Goal: Communication & Community: Answer question/provide support

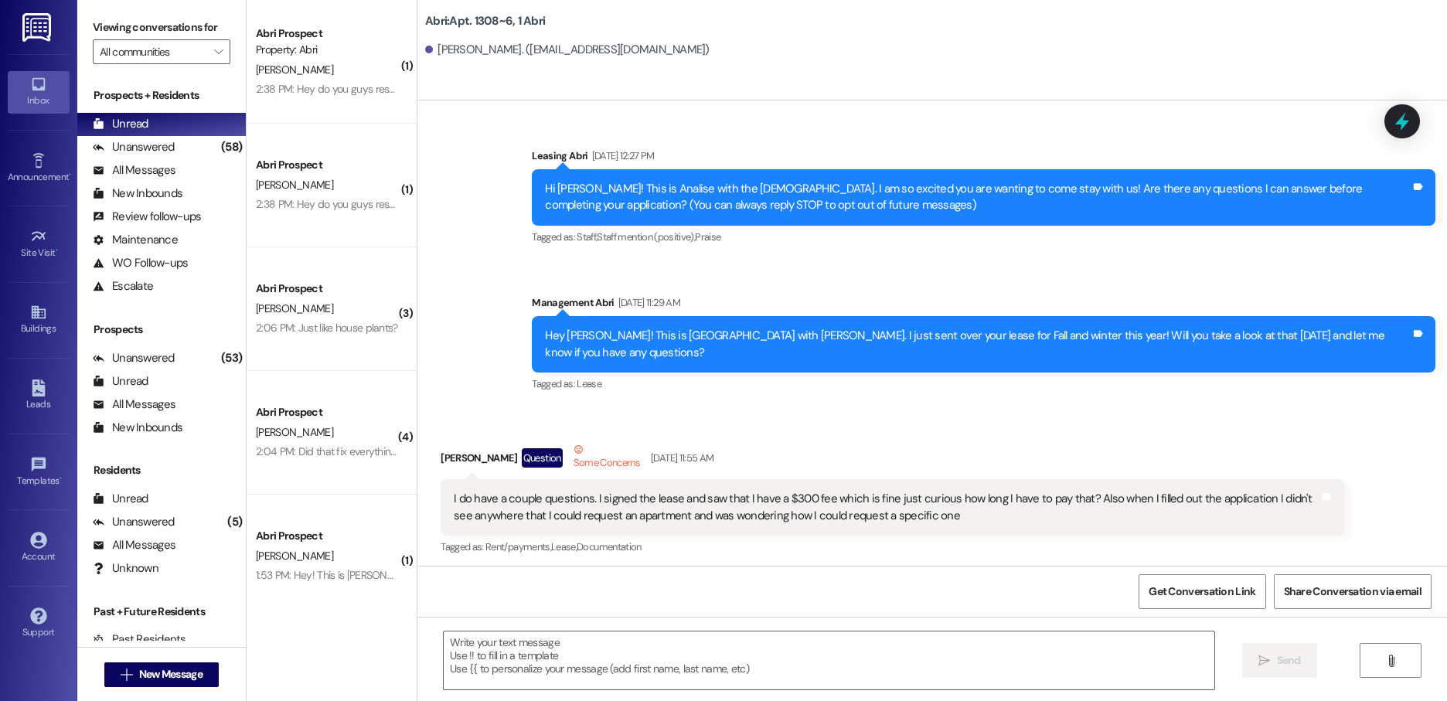
scroll to position [40067, 0]
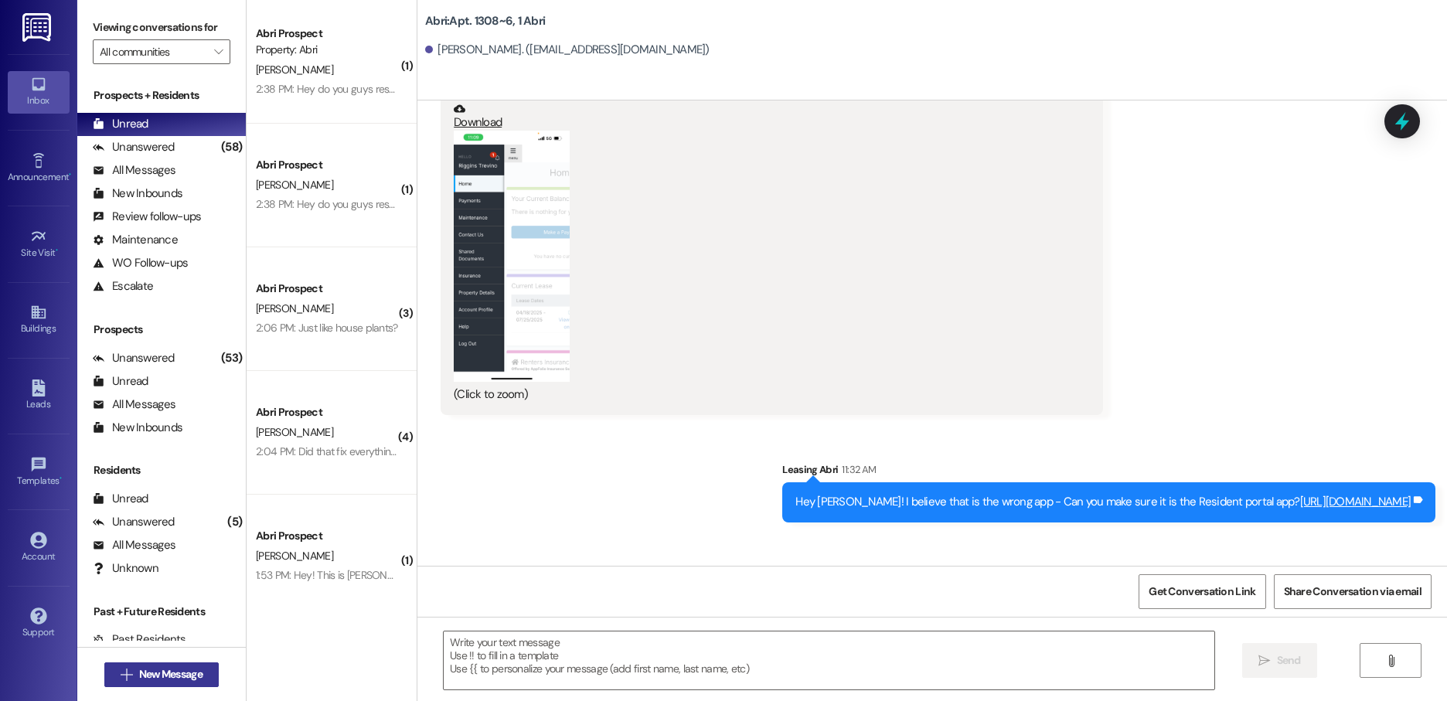
click at [168, 684] on button " New Message" at bounding box center [161, 674] width 114 height 25
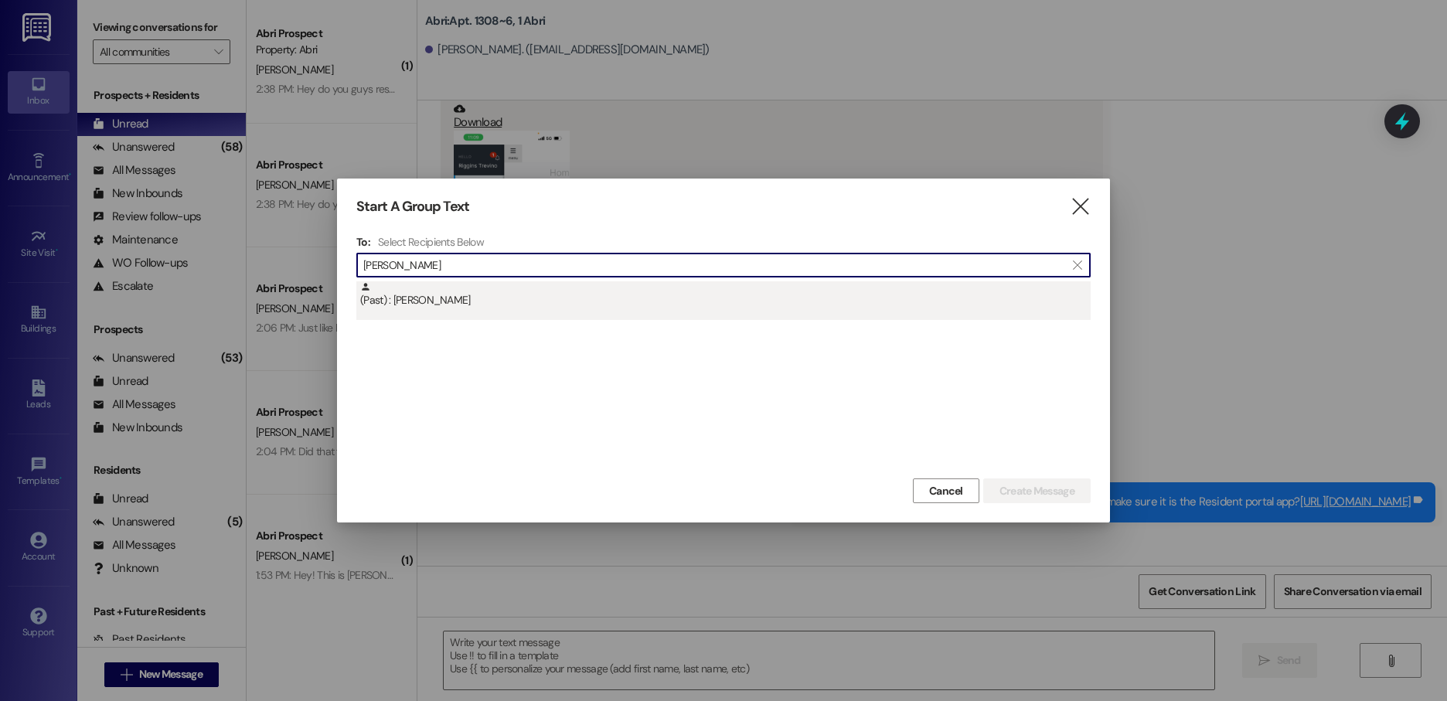
type input "[PERSON_NAME]"
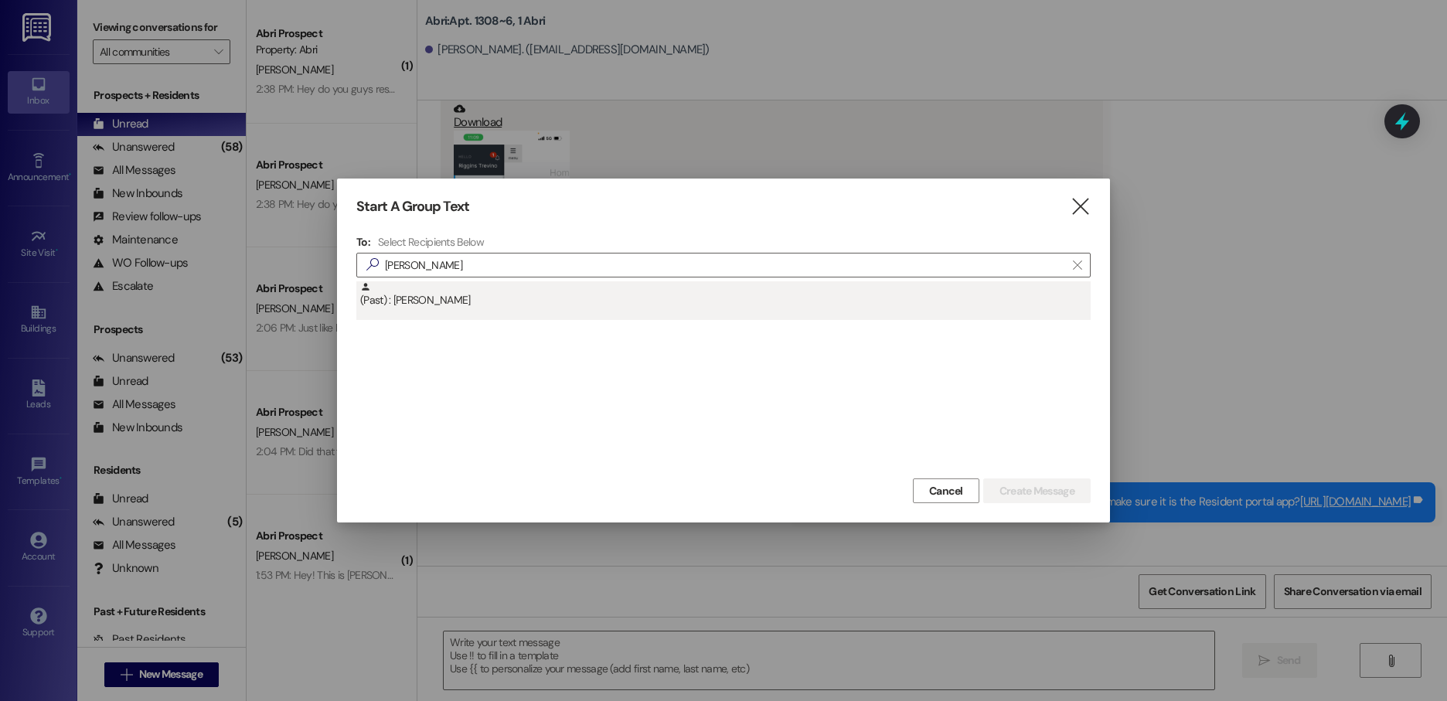
click at [505, 291] on div "(Past) : [PERSON_NAME]" at bounding box center [725, 294] width 730 height 27
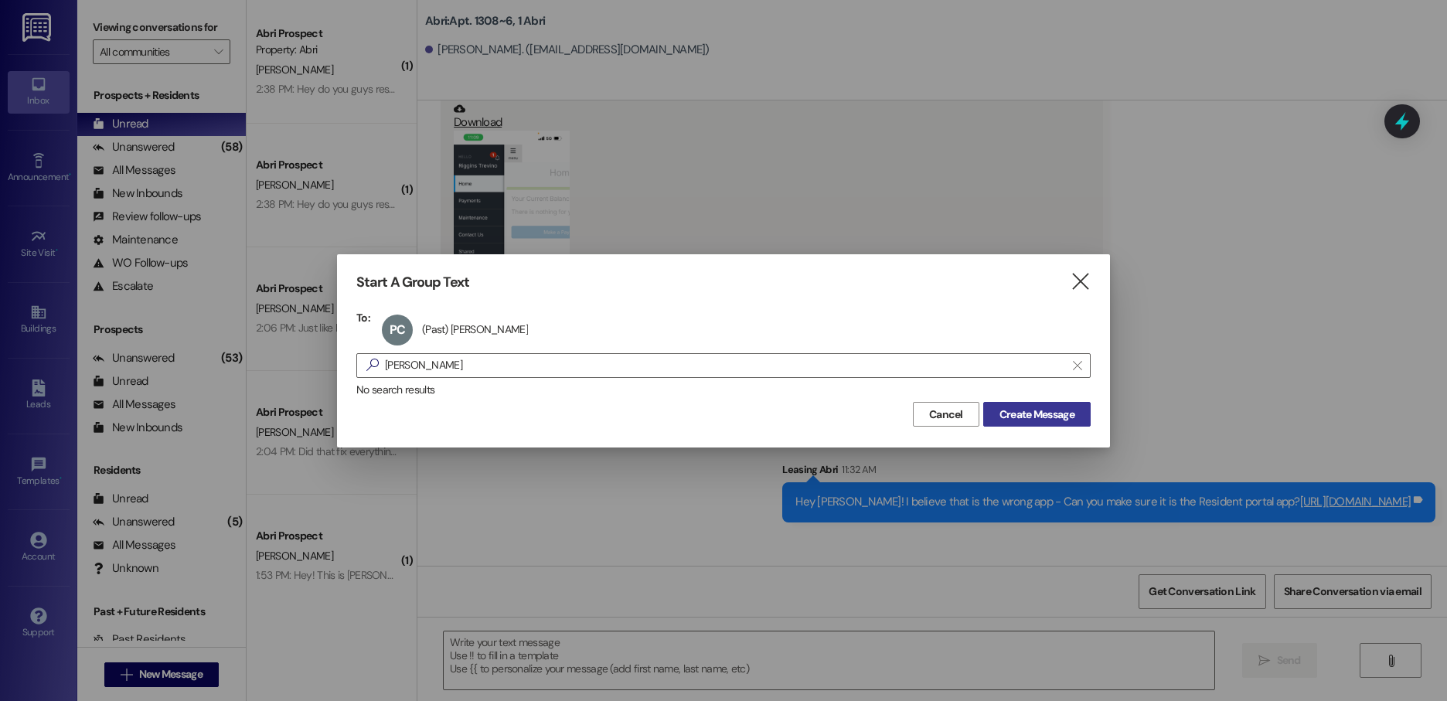
click at [1030, 408] on span "Create Message" at bounding box center [1036, 415] width 75 height 16
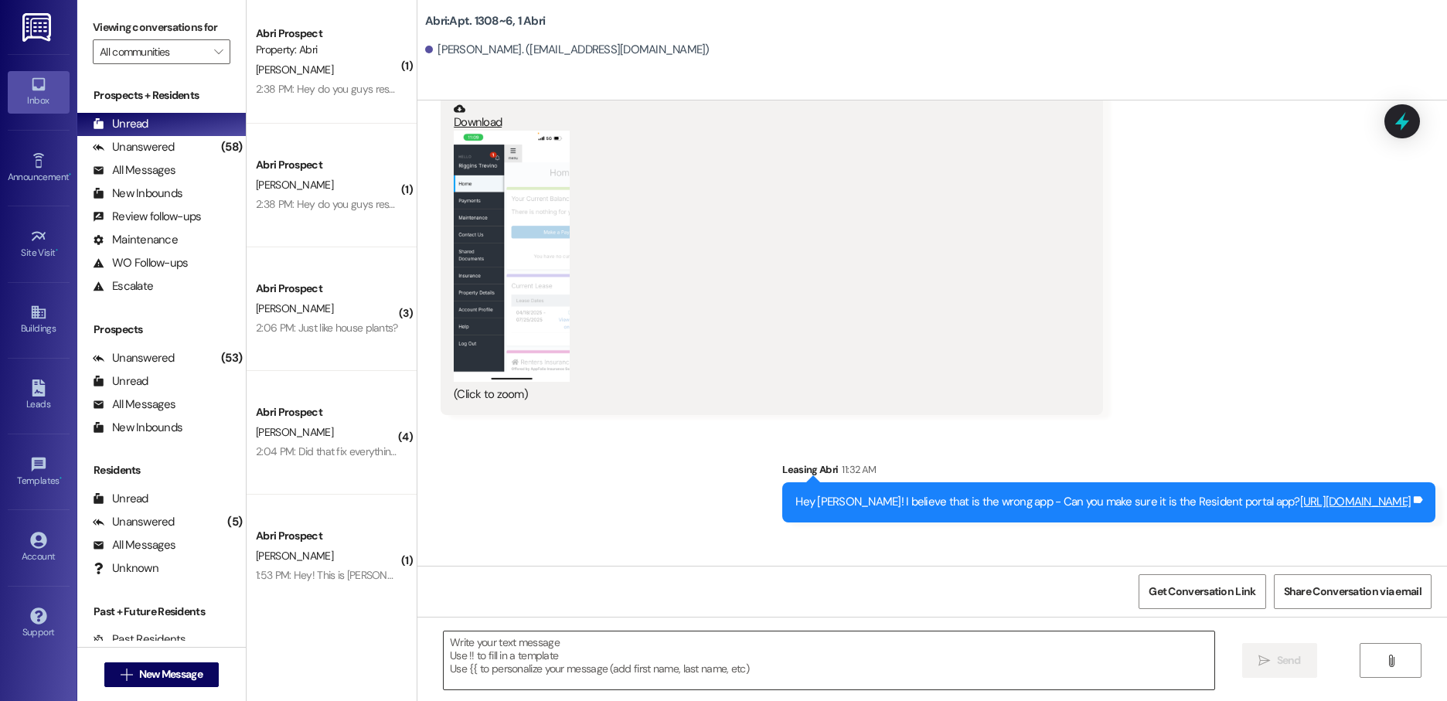
click at [565, 659] on textarea at bounding box center [829, 660] width 771 height 58
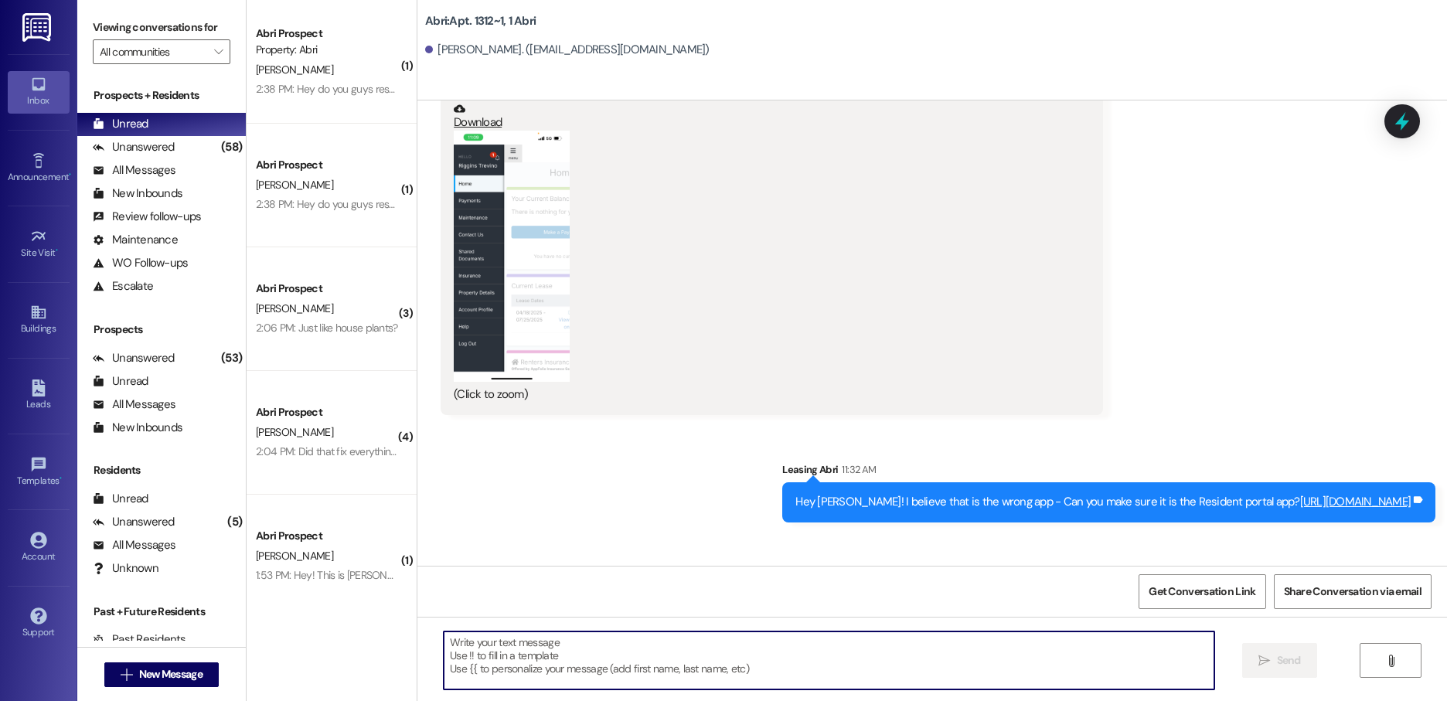
click at [613, 654] on textarea at bounding box center [829, 660] width 771 height 58
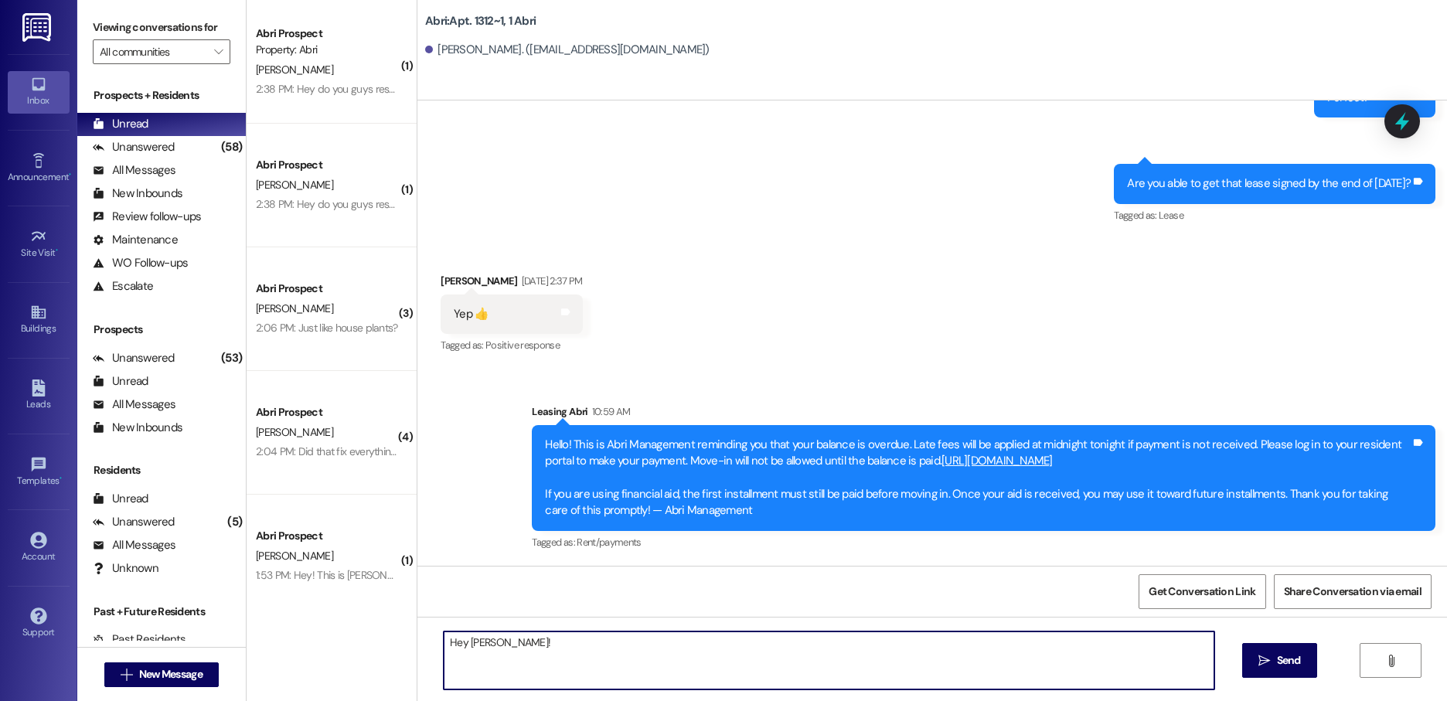
scroll to position [37060, 0]
type textarea "Hey [PERSON_NAME]! So sorry but we do not have any more parking spots available…"
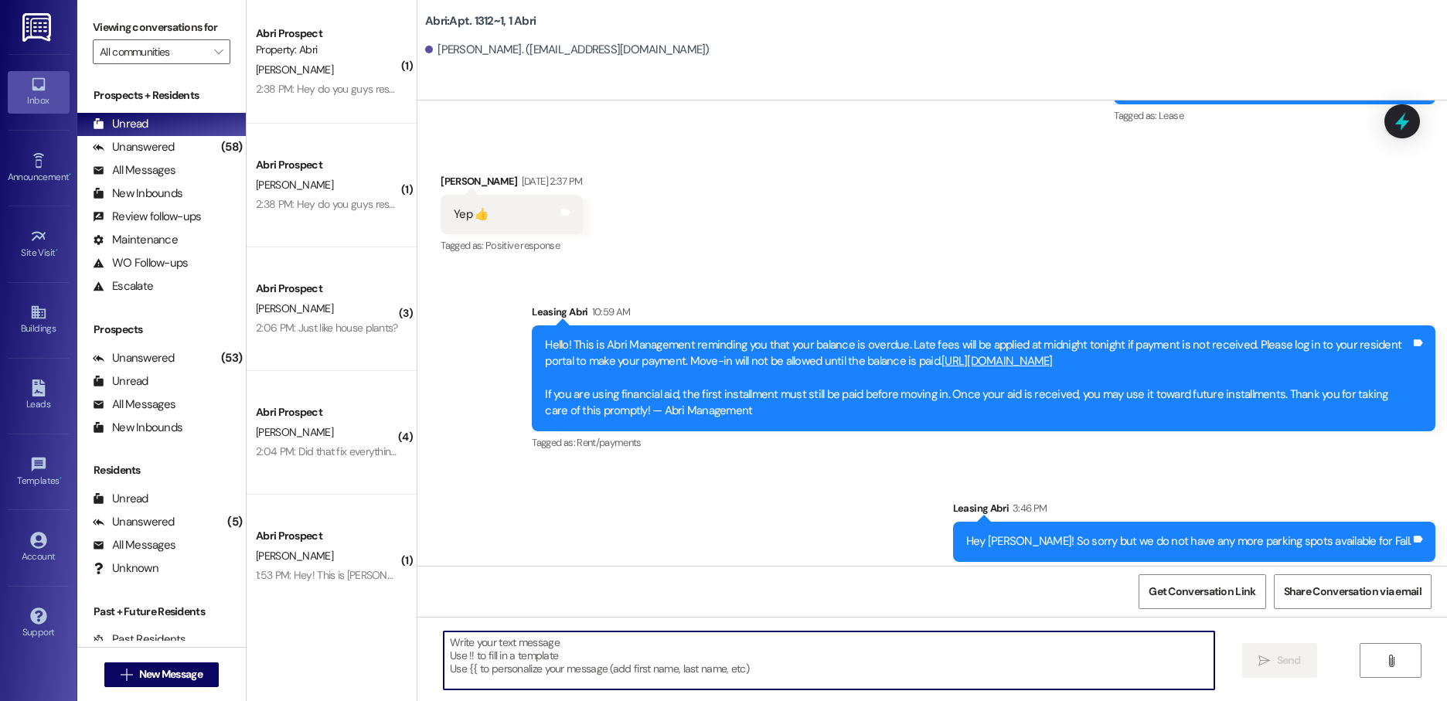
scroll to position [151, 0]
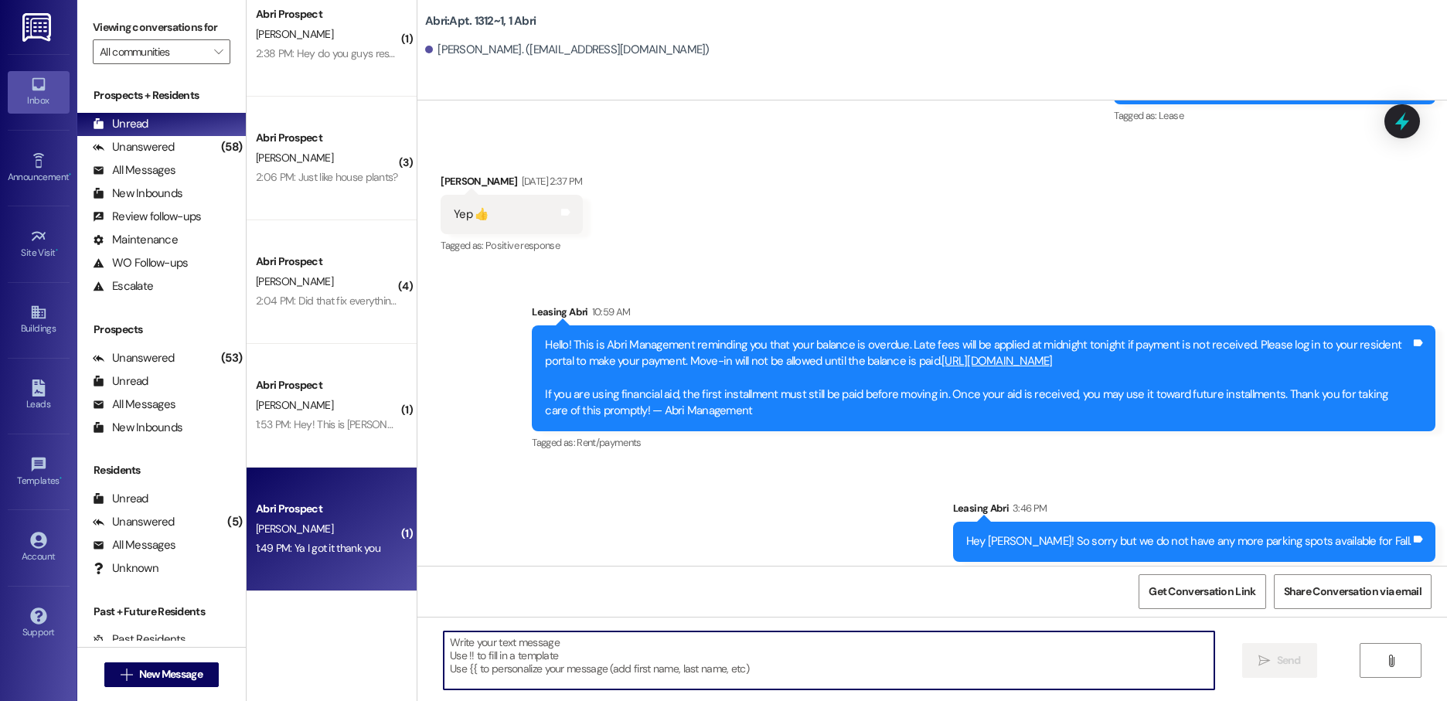
click at [322, 563] on div "Abri Prospect [PERSON_NAME] 1:49 PM: Ya I got it thank you 1:49 PM: Ya I got it…" at bounding box center [332, 530] width 170 height 124
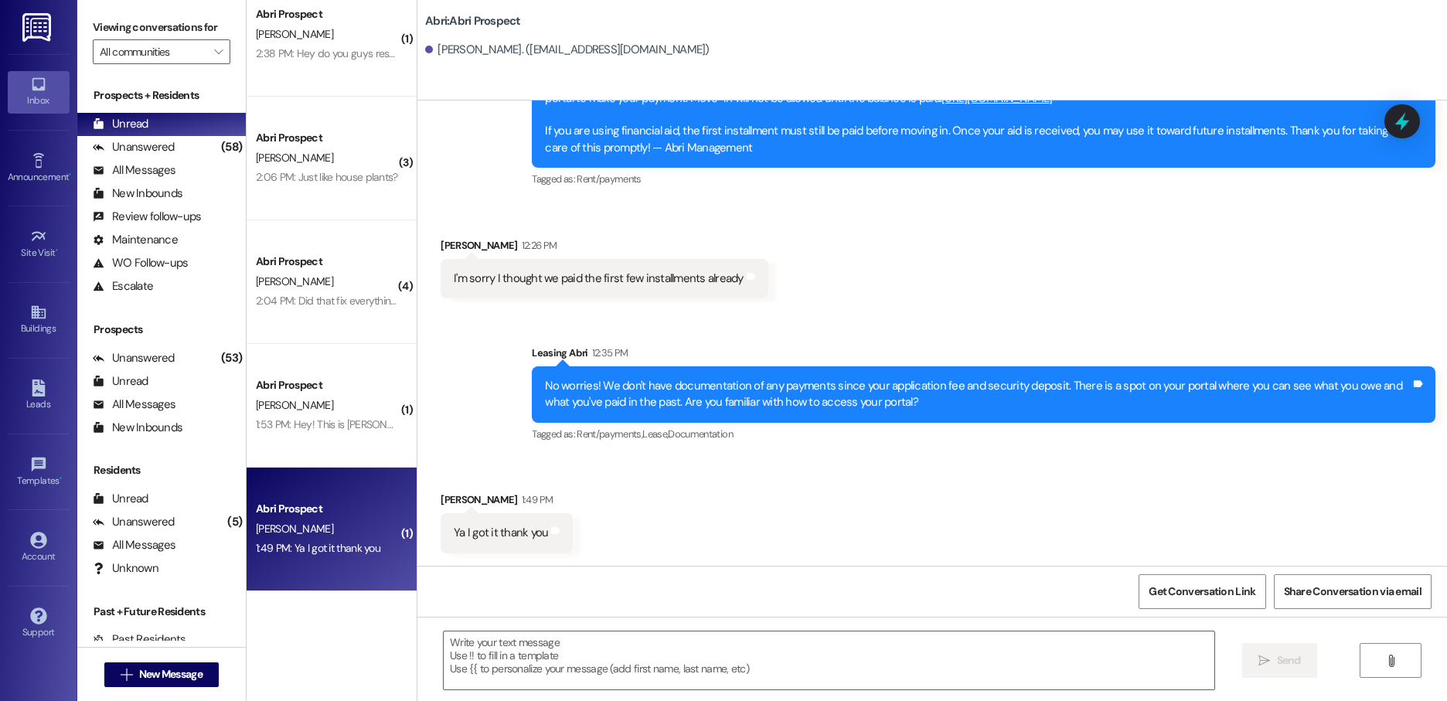
scroll to position [4557, 0]
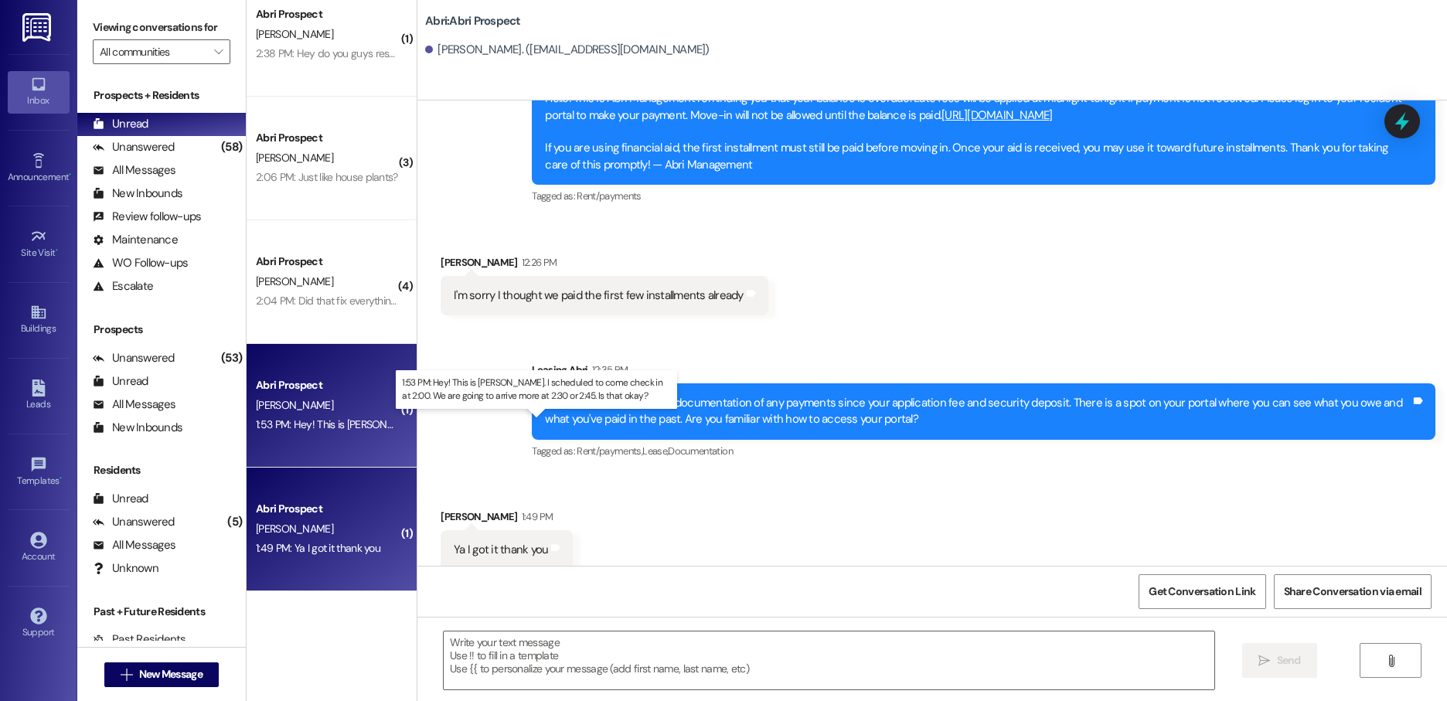
click at [292, 424] on div "1:53 PM: Hey! This is [PERSON_NAME]. I scheduled to come check in at 2:00. We a…" at bounding box center [554, 424] width 597 height 14
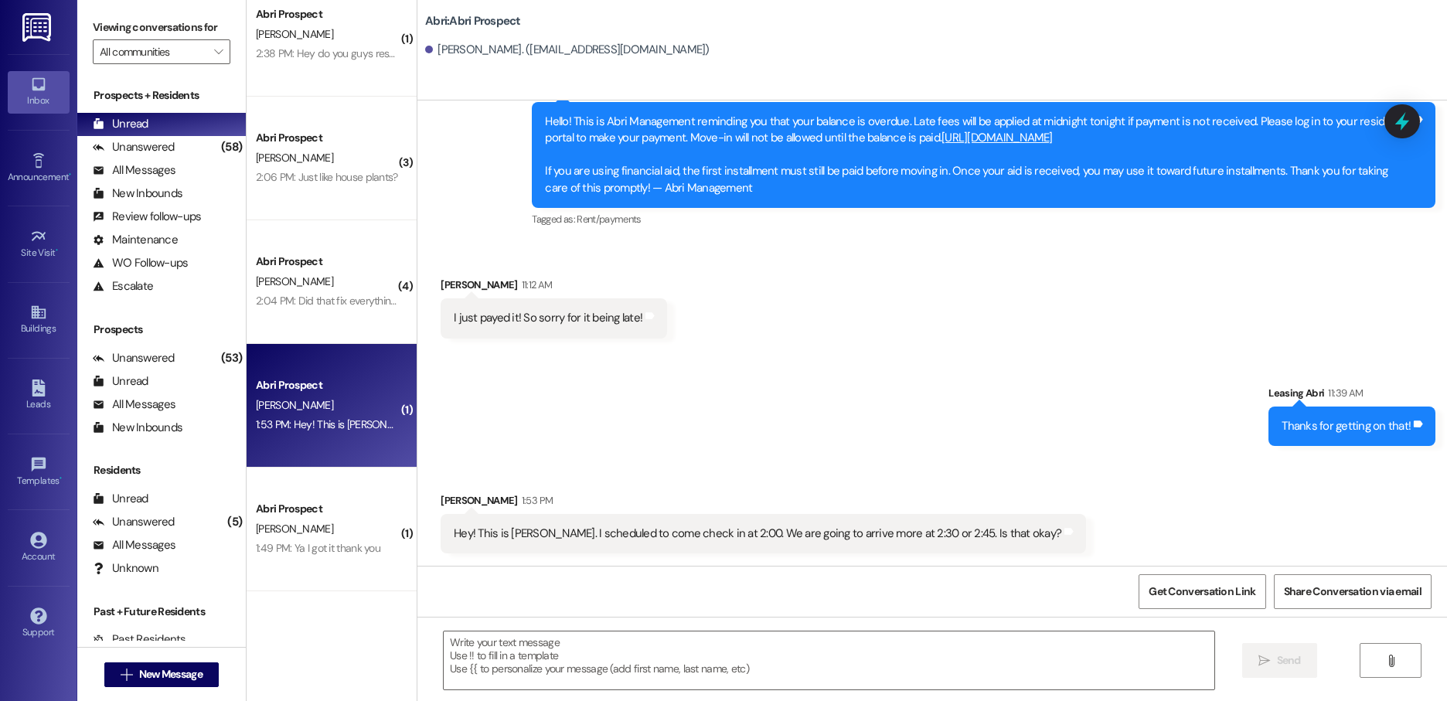
scroll to position [2834, 0]
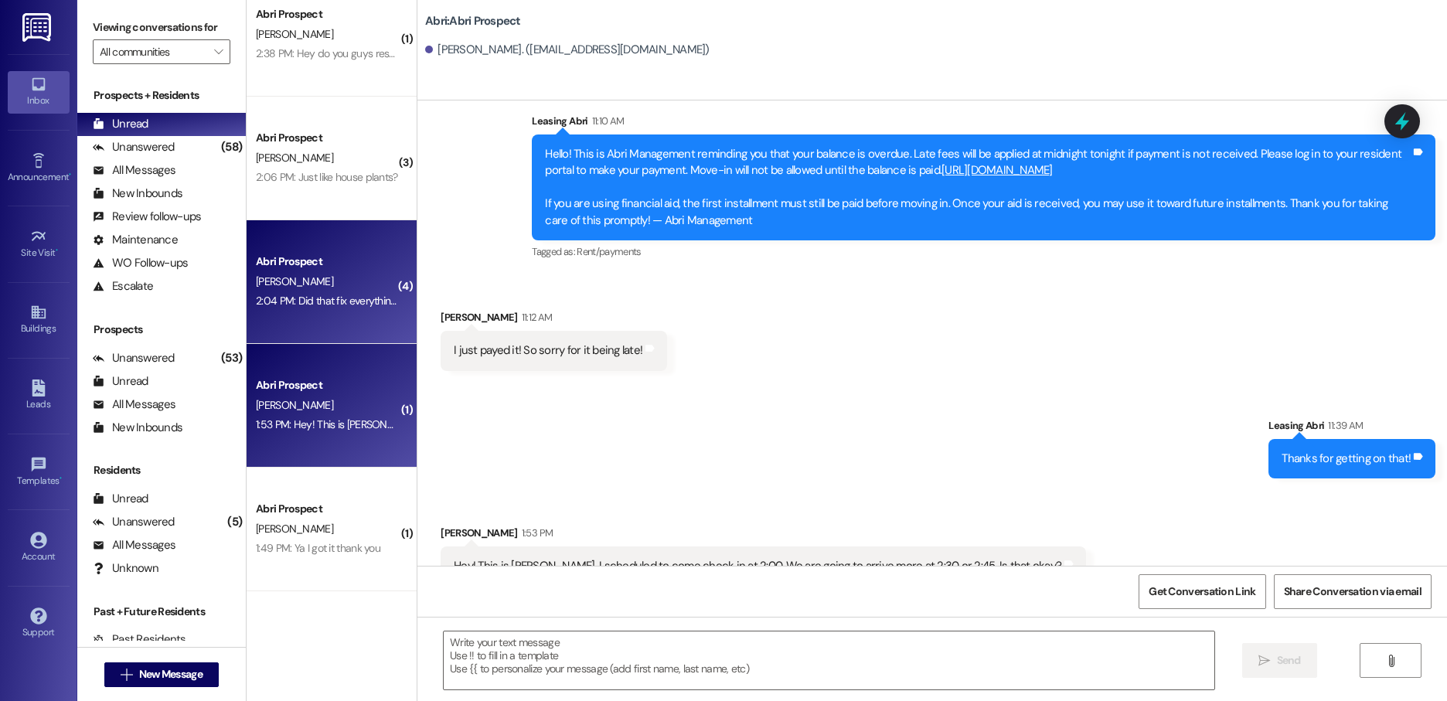
click at [349, 280] on div "[PERSON_NAME]" at bounding box center [327, 281] width 146 height 19
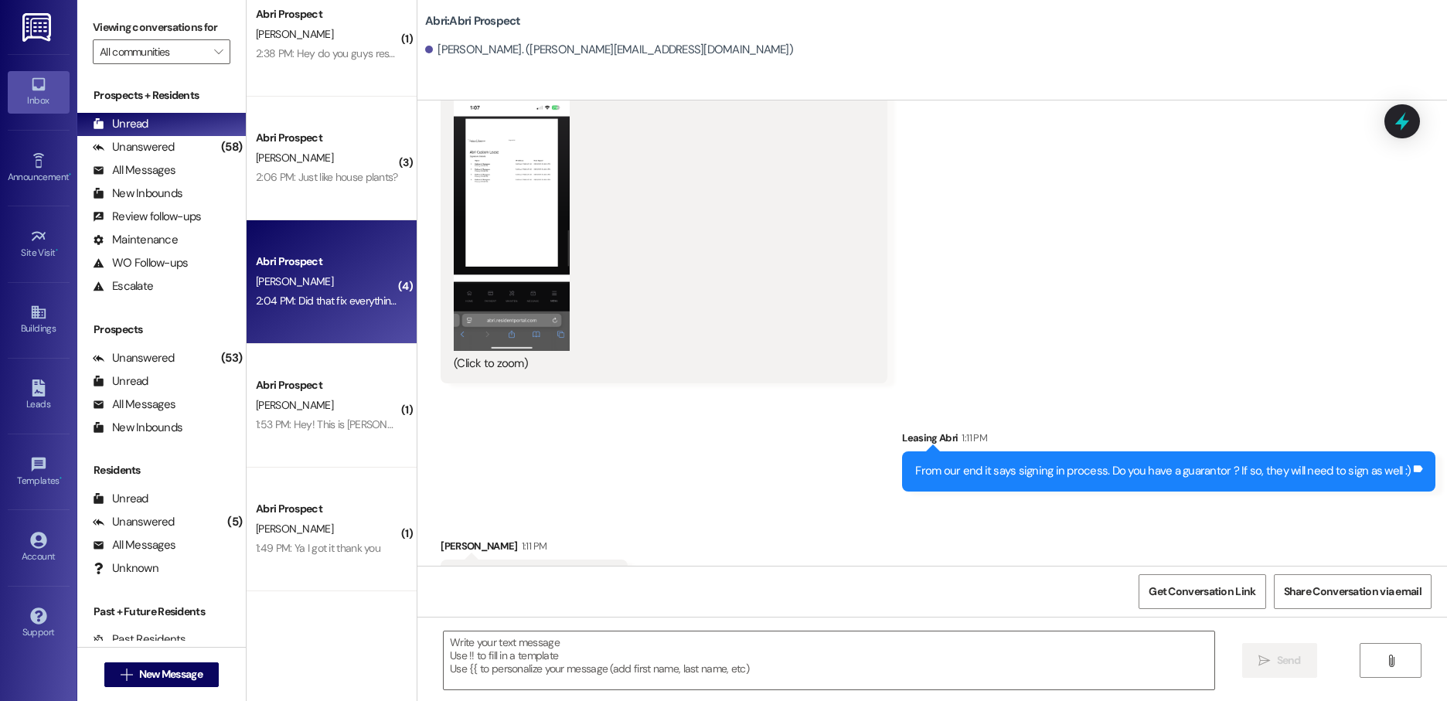
scroll to position [771, 0]
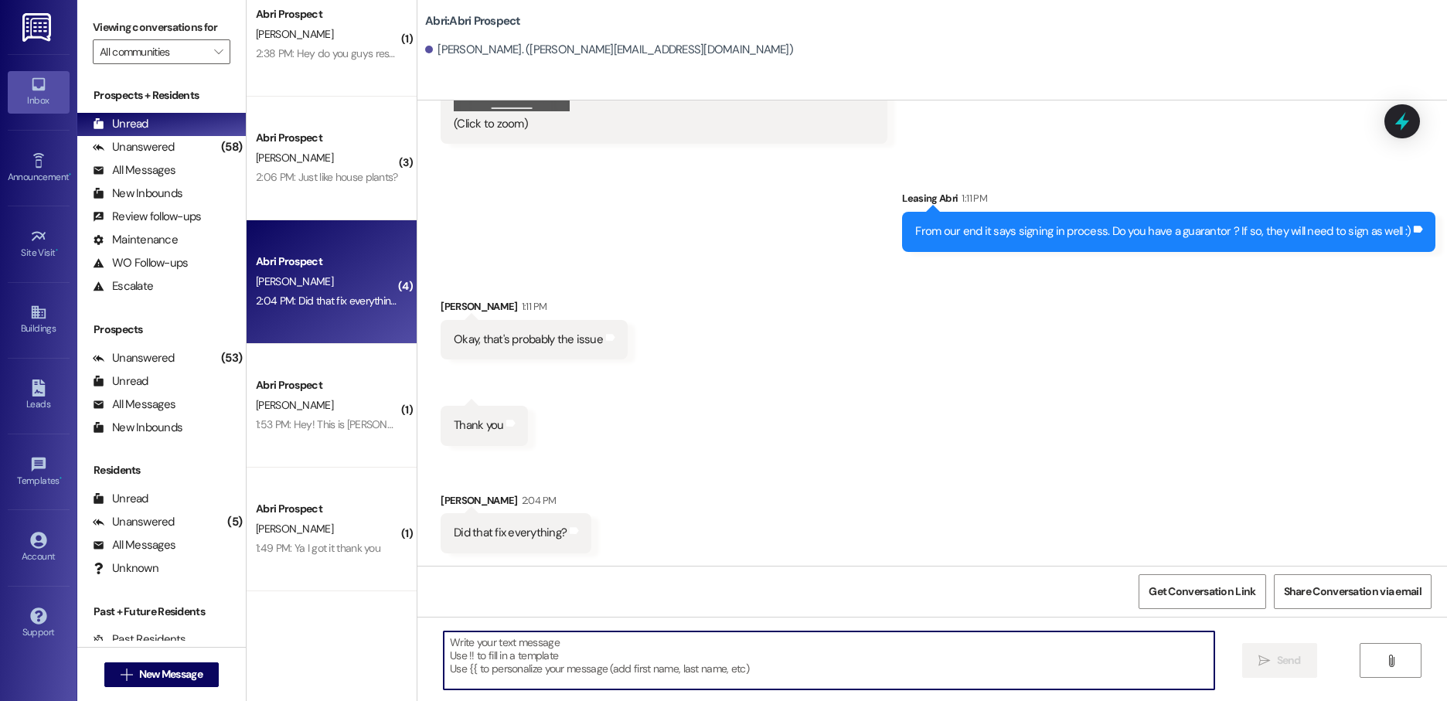
click at [599, 651] on textarea at bounding box center [829, 660] width 771 height 58
click at [512, 672] on textarea at bounding box center [829, 660] width 771 height 58
type textarea "Yes! We got it. Thanks"
